Goal: Find specific page/section: Find specific page/section

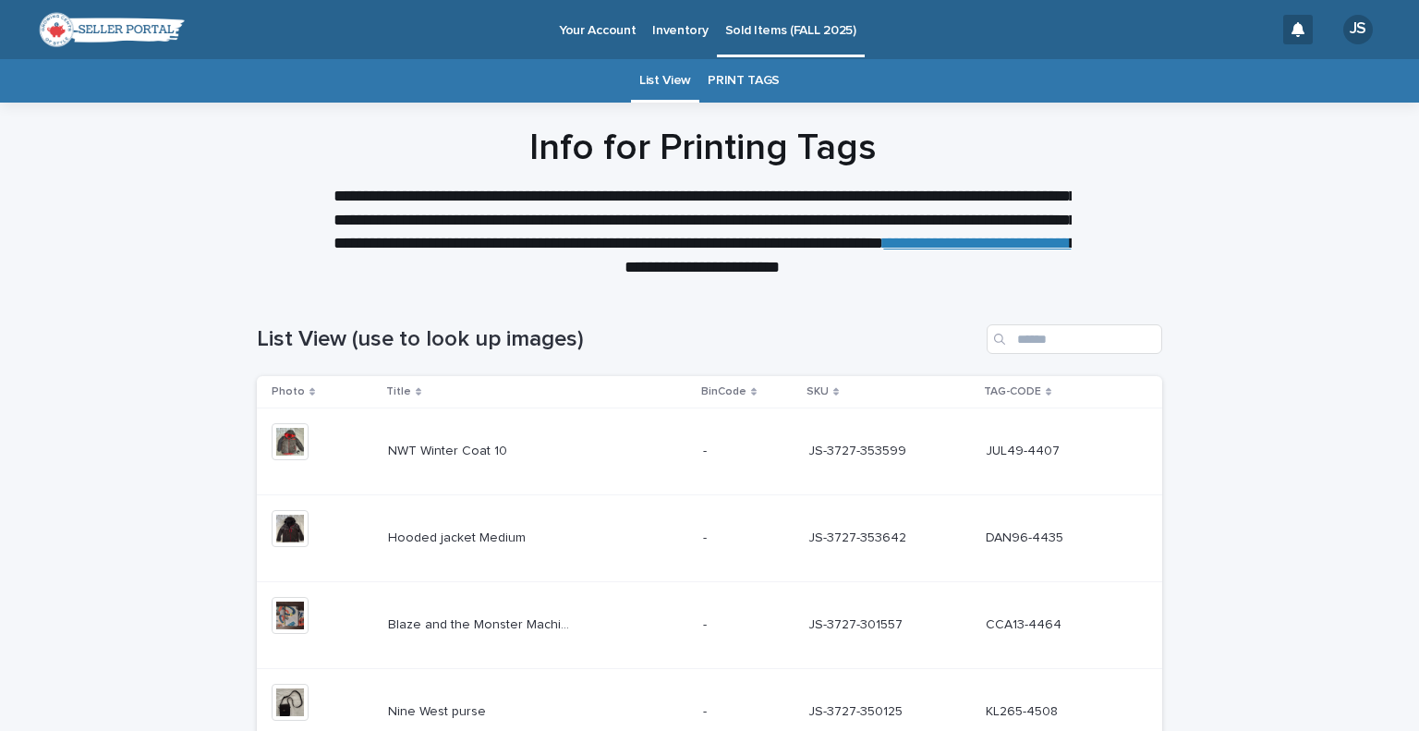
click at [602, 25] on p "Your Account" at bounding box center [597, 19] width 77 height 39
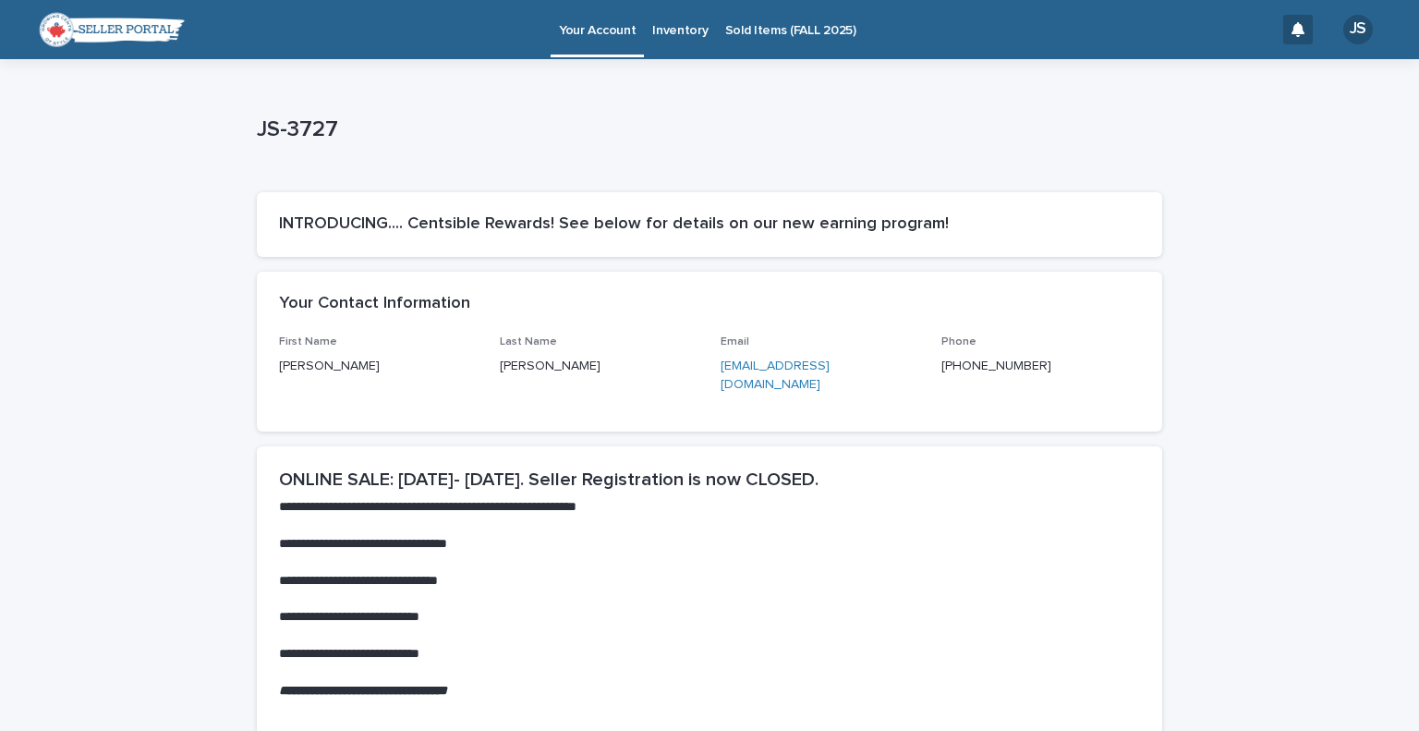
click at [602, 25] on p "Your Account" at bounding box center [597, 19] width 77 height 39
